Goal: Task Accomplishment & Management: Use online tool/utility

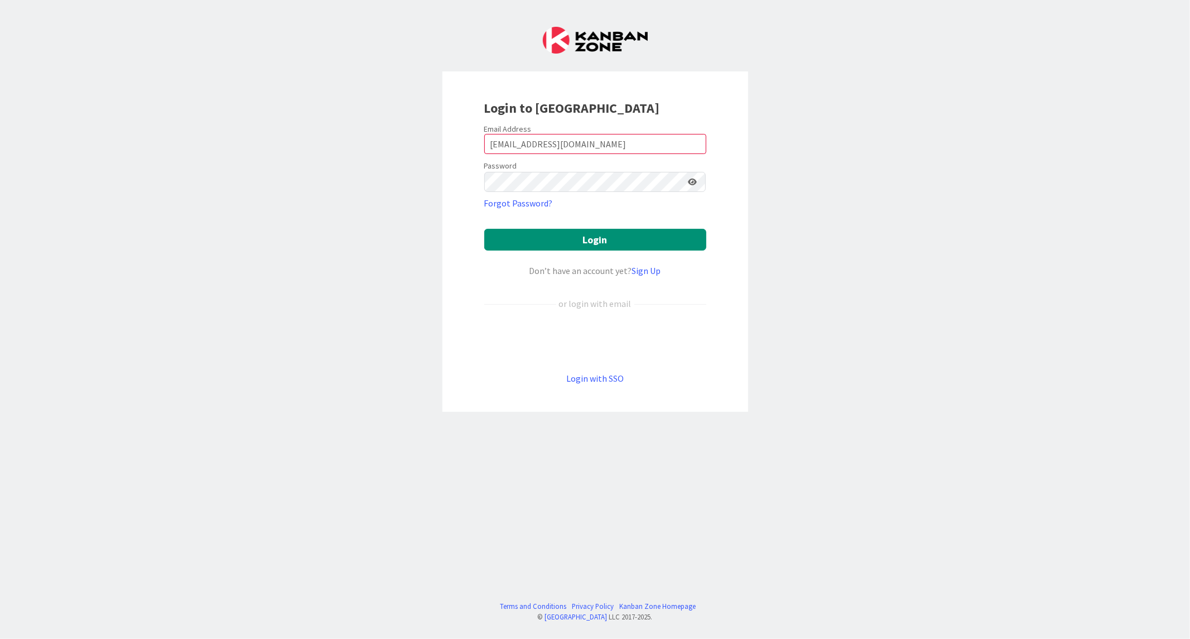
drag, startPoint x: 591, startPoint y: 138, endPoint x: 397, endPoint y: 140, distance: 194.1
click at [397, 140] on div "Login to [GEOGRAPHIC_DATA] Email Address [EMAIL_ADDRESS][DOMAIN_NAME] Password …" at bounding box center [595, 319] width 1190 height 639
click at [484, 229] on button "Login" at bounding box center [595, 240] width 222 height 22
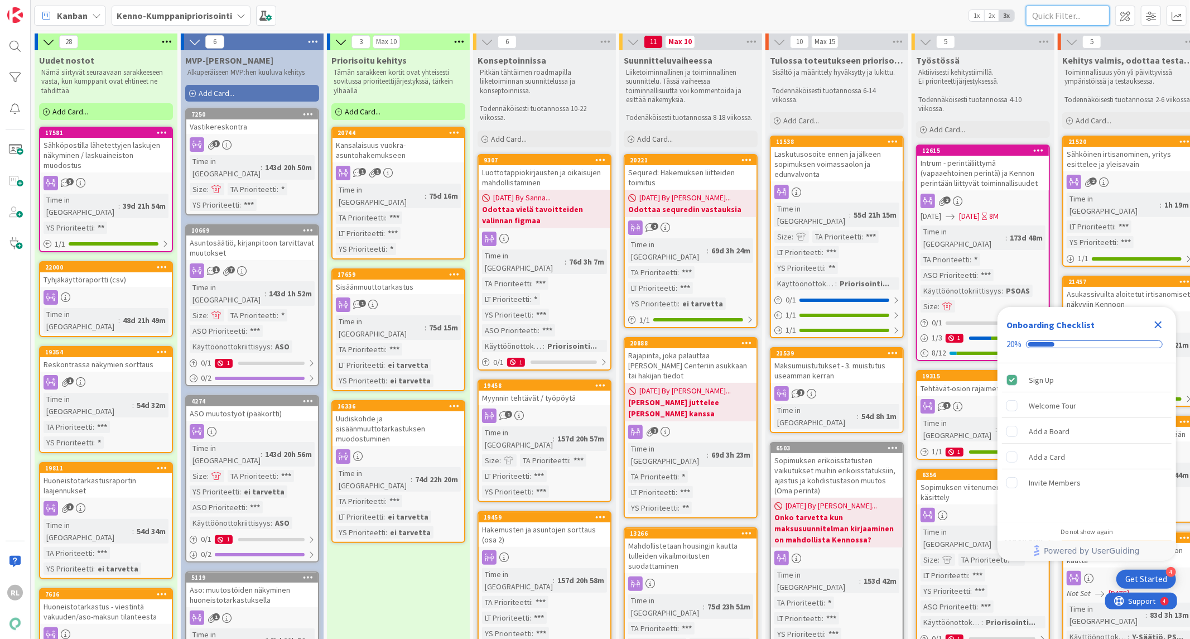
click at [1039, 25] on input "text" at bounding box center [1068, 16] width 84 height 20
type input "sisään"
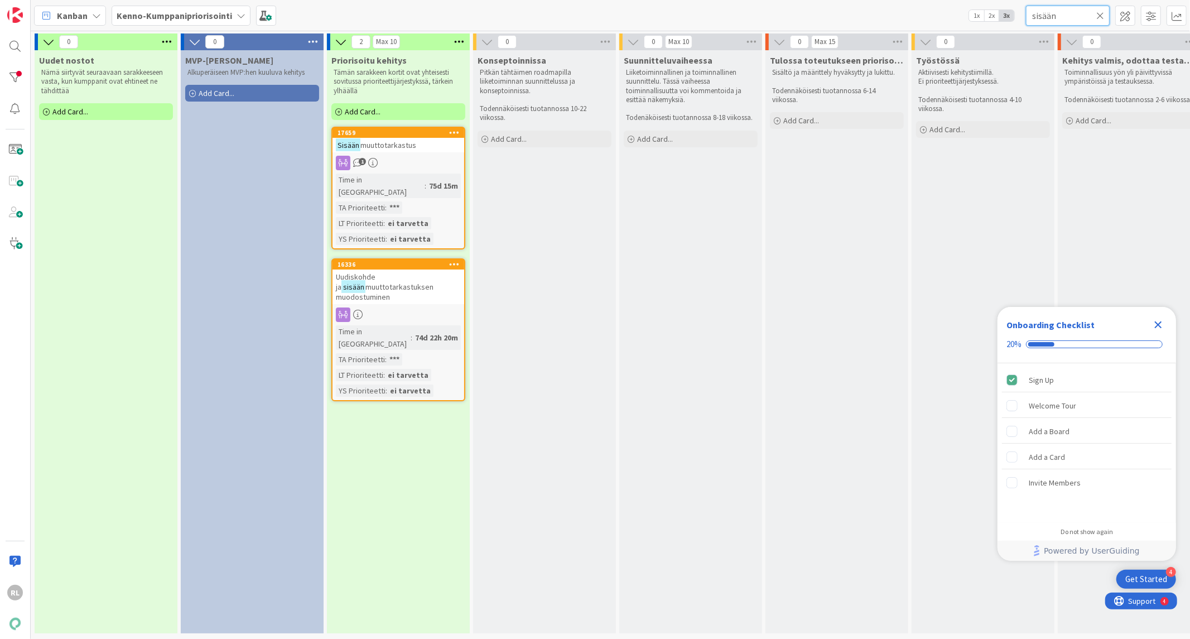
drag, startPoint x: 1015, startPoint y: 14, endPoint x: 934, endPoint y: 4, distance: 81.5
click at [935, 12] on div "Kanban Kenno-Kumppanipriorisointi 1x 2x 3x sisään" at bounding box center [610, 15] width 1159 height 31
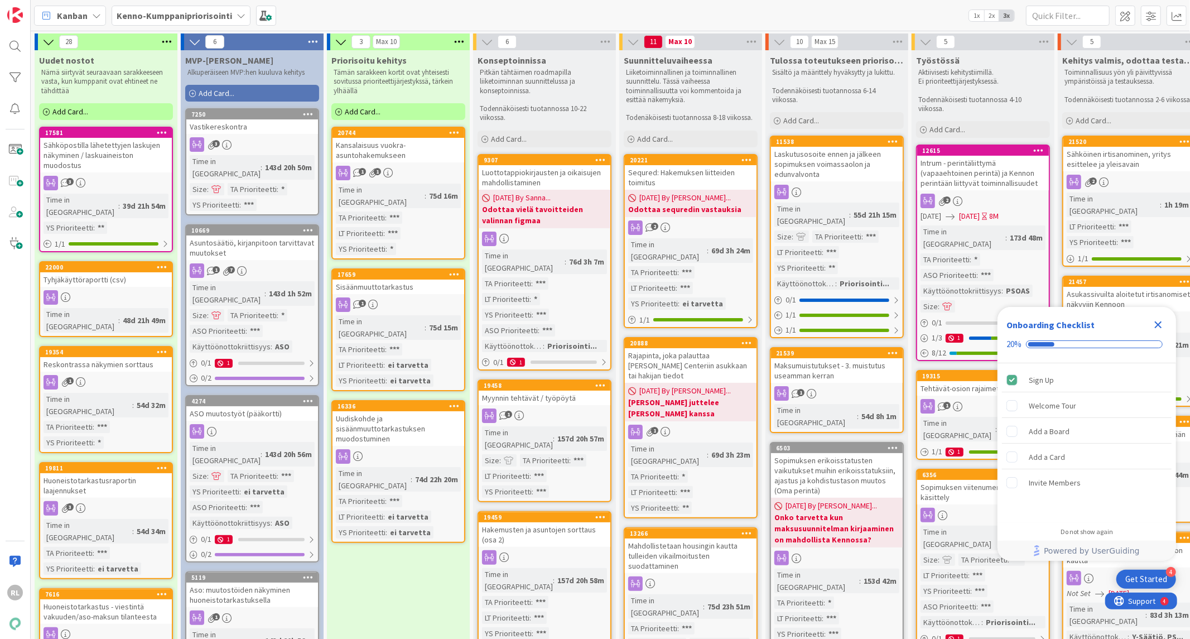
click at [169, 25] on div "Kenno-Kumppanipriorisointi" at bounding box center [181, 16] width 139 height 20
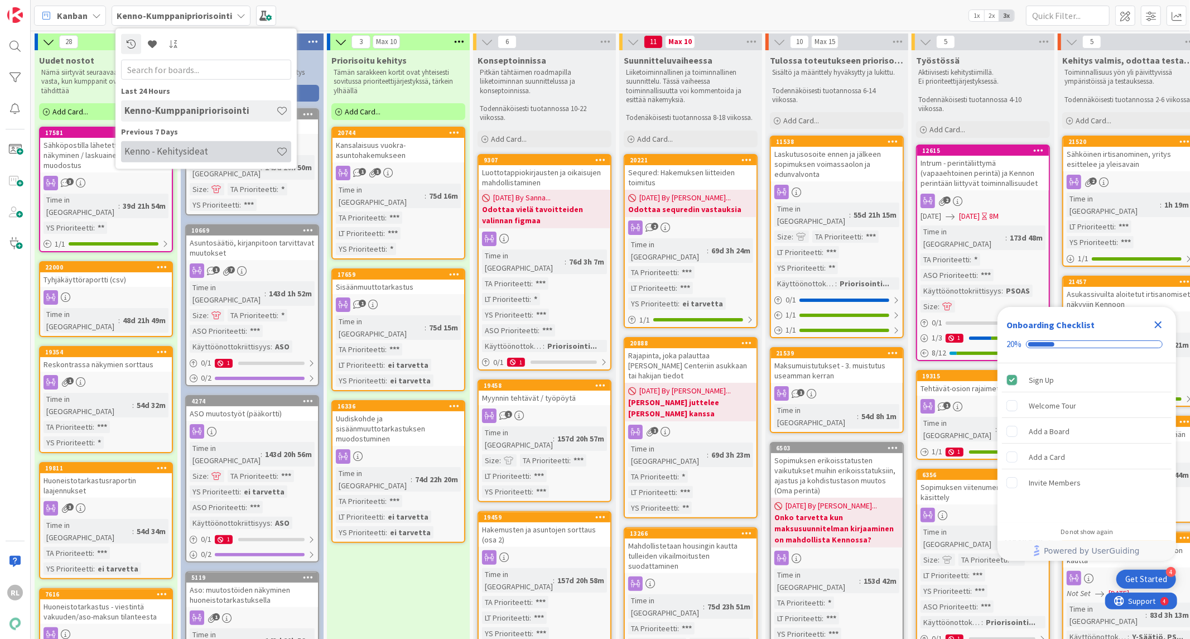
click at [165, 154] on h4 "Kenno - Kehitysideat" at bounding box center [200, 151] width 152 height 11
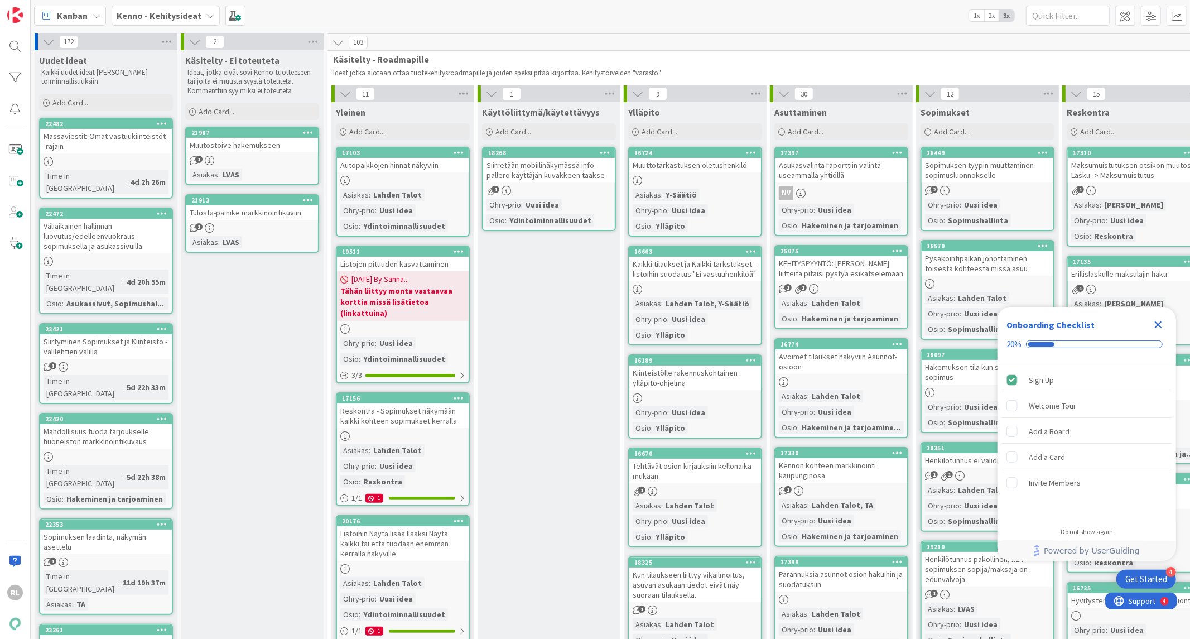
click at [102, 132] on div "Massaviestit: Omat vastuukiinteistöt -rajain" at bounding box center [106, 141] width 132 height 25
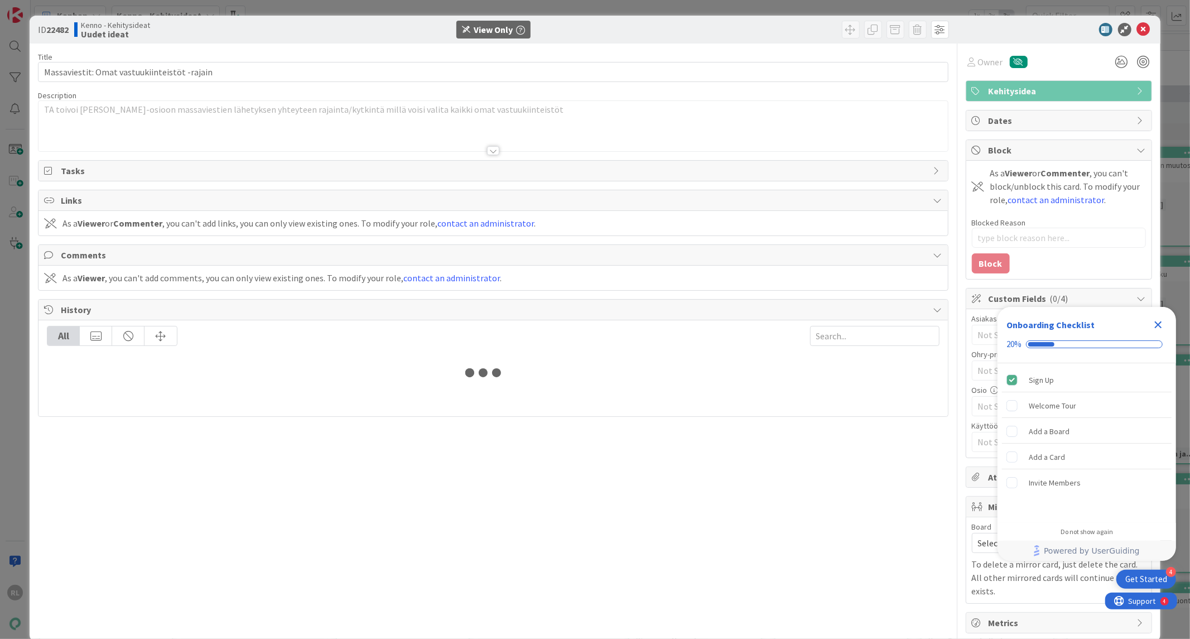
type textarea "x"
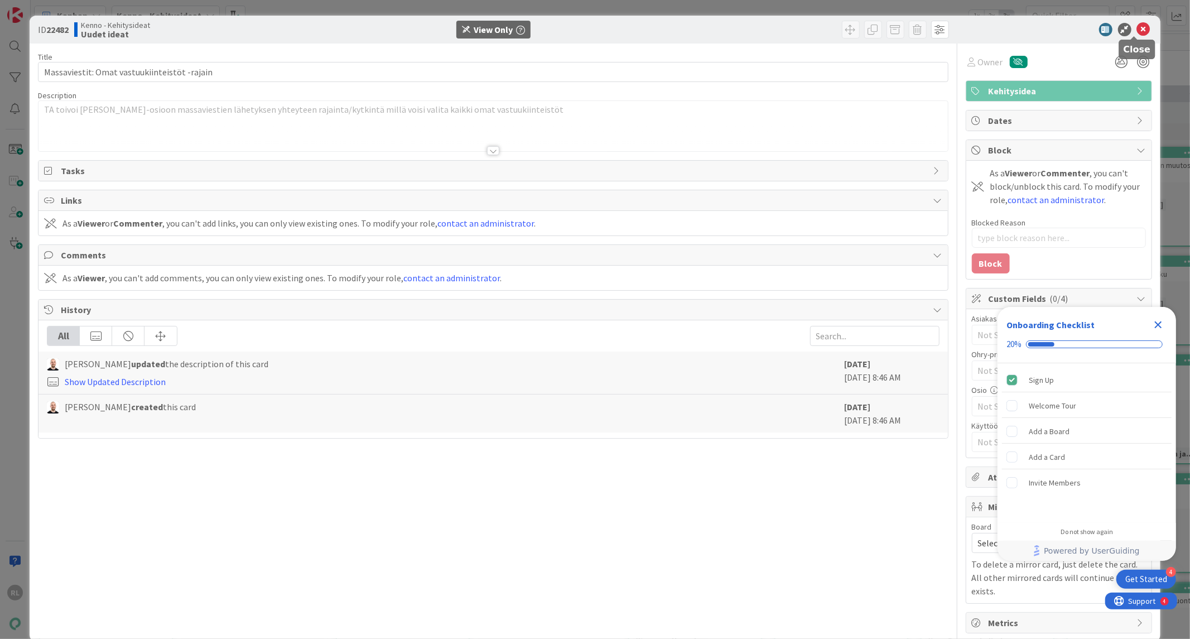
click at [1137, 32] on icon at bounding box center [1143, 29] width 13 height 13
